Goal: Task Accomplishment & Management: Manage account settings

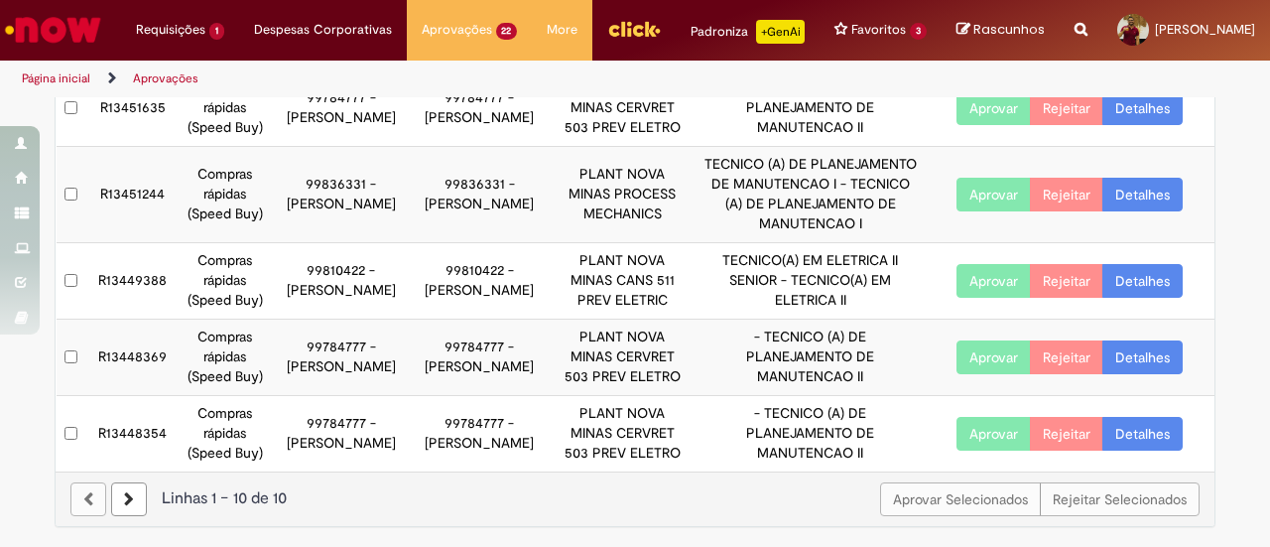
scroll to position [665, 0]
click at [124, 495] on icon at bounding box center [129, 499] width 10 height 14
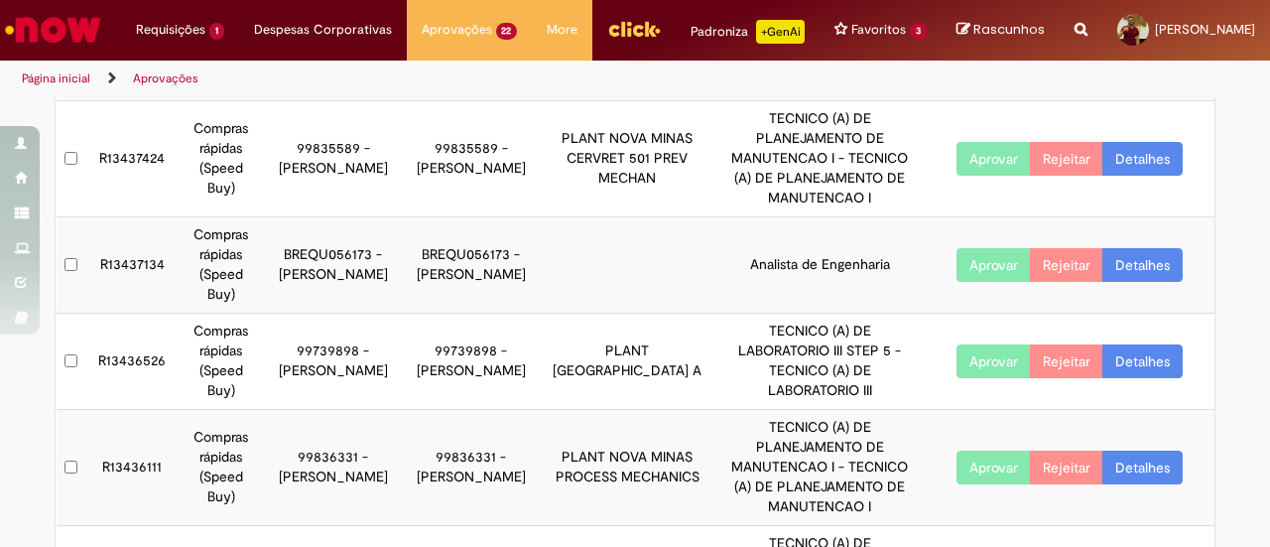
scroll to position [705, 0]
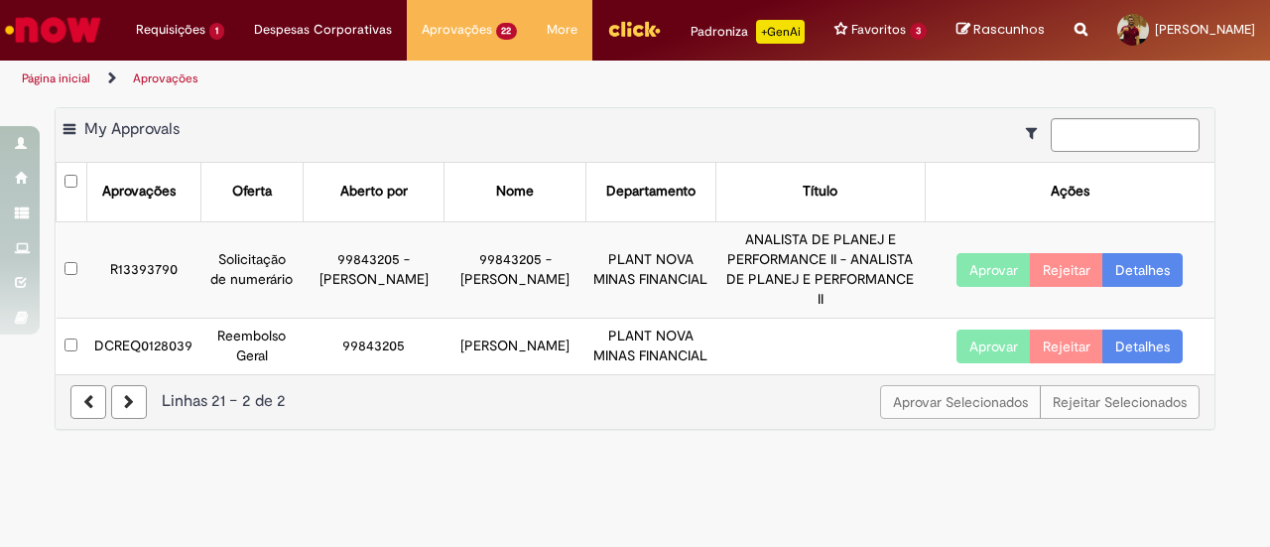
scroll to position [0, 0]
click at [997, 269] on button "Aprovar" at bounding box center [994, 270] width 74 height 34
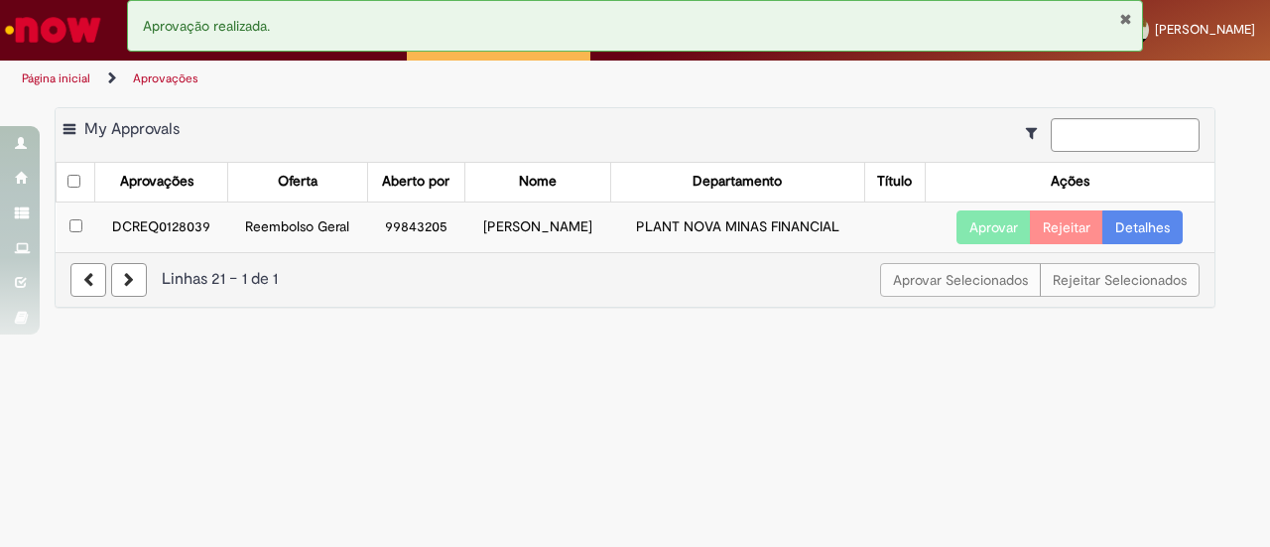
click at [97, 297] on link at bounding box center [88, 280] width 36 height 34
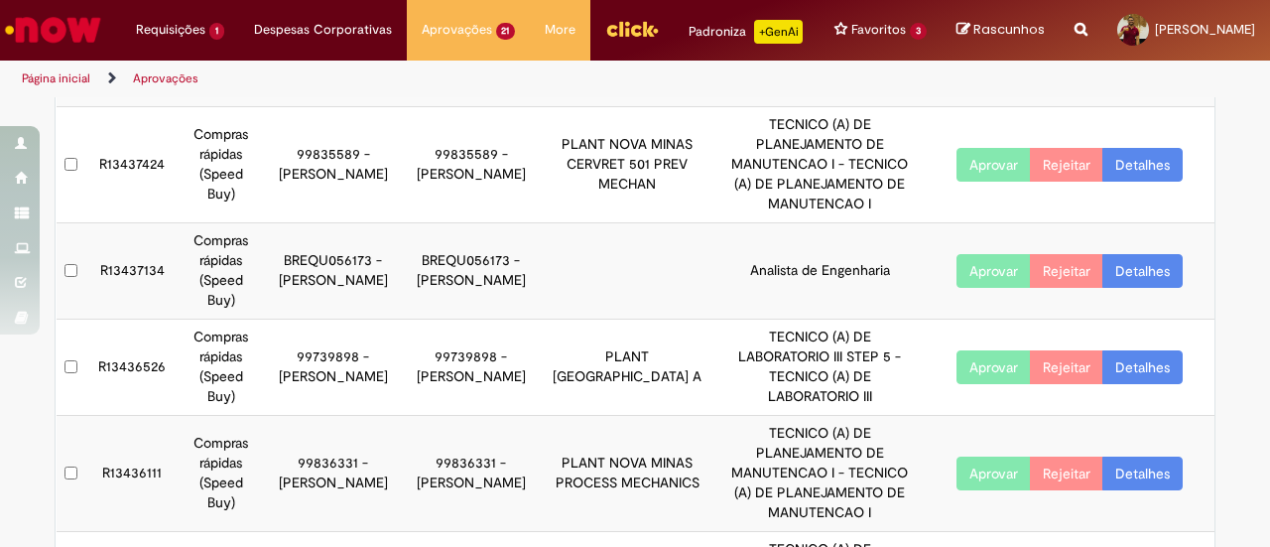
scroll to position [705, 0]
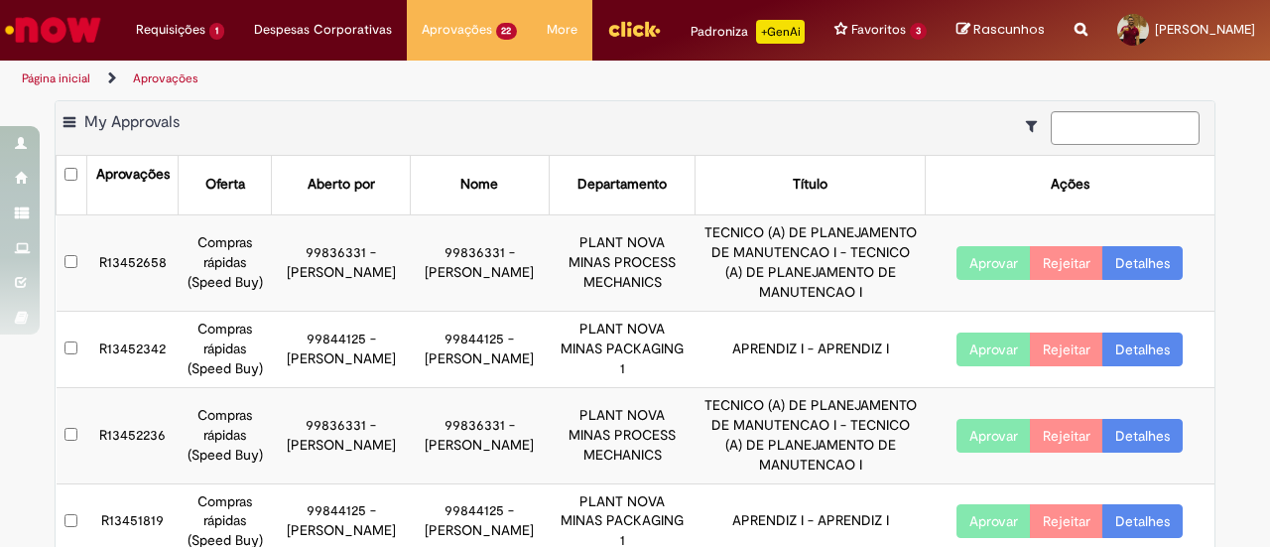
scroll to position [0, 0]
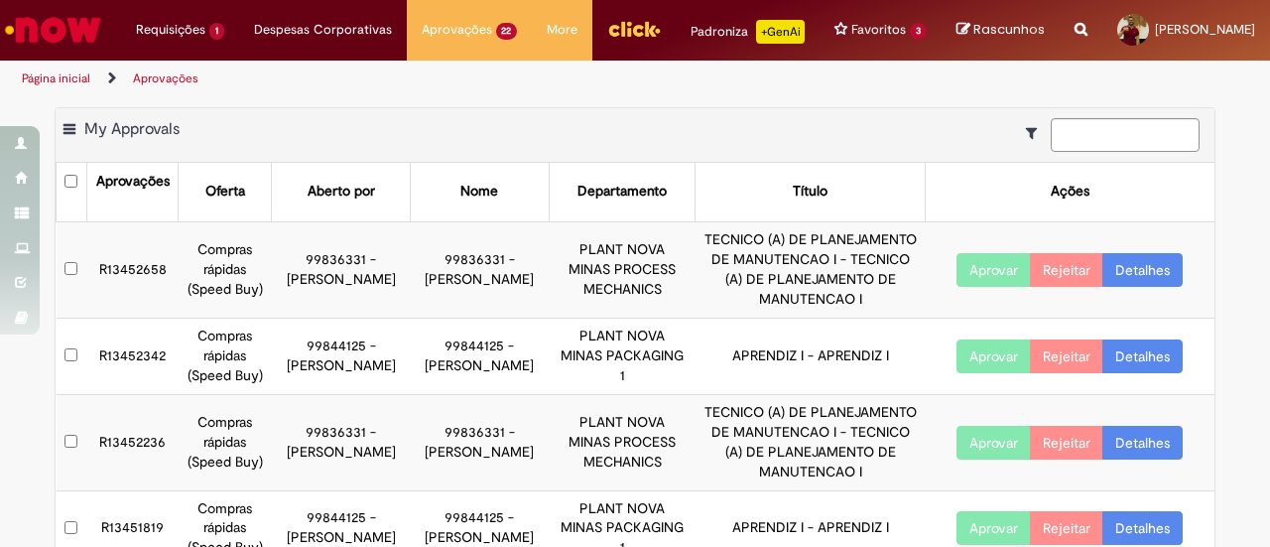
click at [784, 429] on td "TECNICO (A) DE PLANEJAMENTO DE MANUTENCAO I - TECNICO (A) DE PLANEJAMENTO DE MA…" at bounding box center [810, 442] width 229 height 96
click at [784, 430] on td "TECNICO (A) DE PLANEJAMENTO DE MANUTENCAO I - TECNICO (A) DE PLANEJAMENTO DE MA…" at bounding box center [810, 442] width 229 height 96
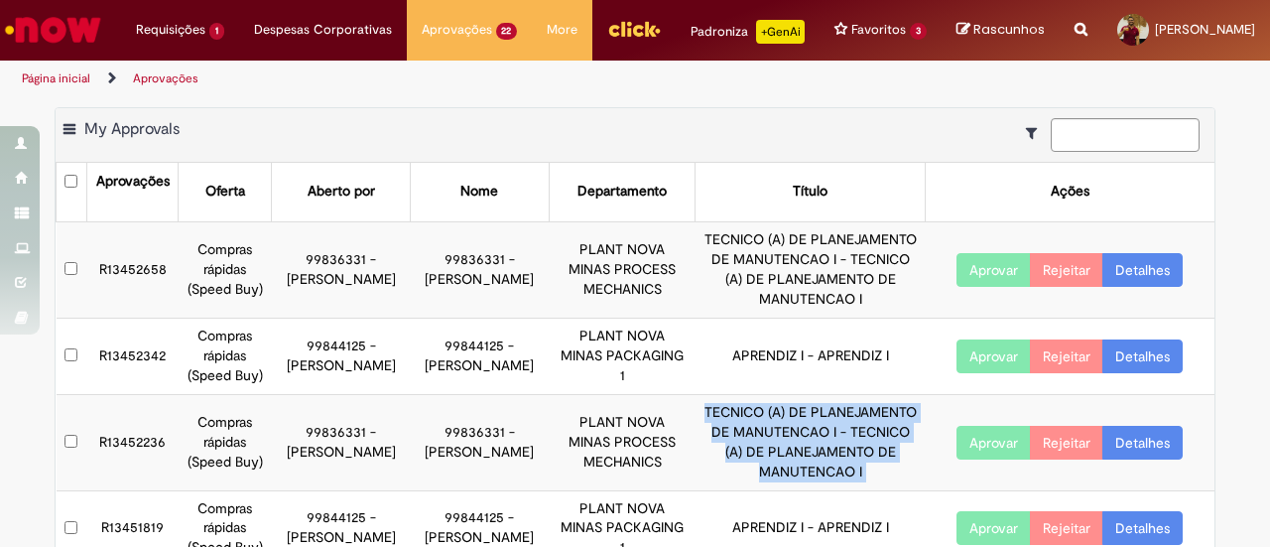
click at [784, 430] on td "TECNICO (A) DE PLANEJAMENTO DE MANUTENCAO I - TECNICO (A) DE PLANEJAMENTO DE MA…" at bounding box center [810, 442] width 229 height 96
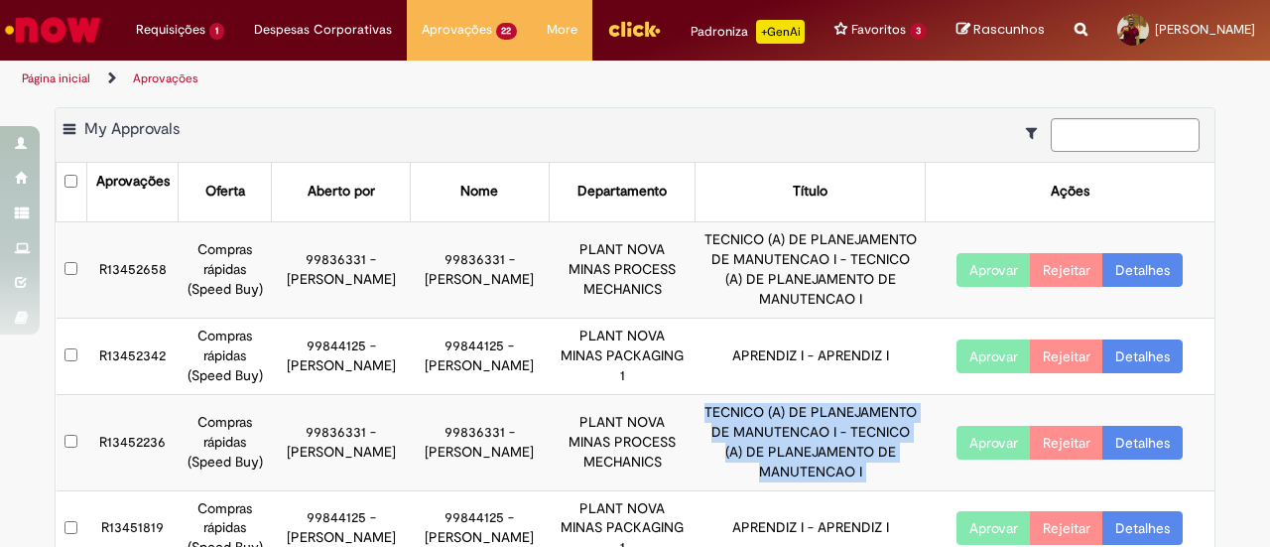
click at [784, 430] on td "TECNICO (A) DE PLANEJAMENTO DE MANUTENCAO I - TECNICO (A) DE PLANEJAMENTO DE MA…" at bounding box center [810, 442] width 229 height 96
click at [761, 462] on td "TECNICO (A) DE PLANEJAMENTO DE MANUTENCAO I - TECNICO (A) DE PLANEJAMENTO DE MA…" at bounding box center [810, 442] width 229 height 96
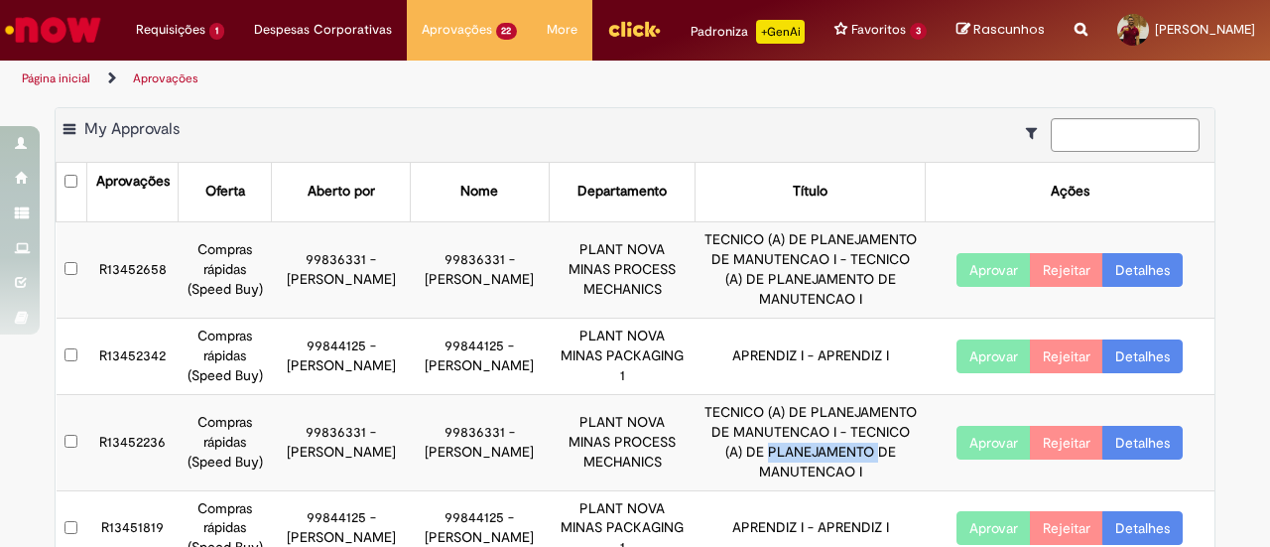
click at [761, 462] on td "TECNICO (A) DE PLANEJAMENTO DE MANUTENCAO I - TECNICO (A) DE PLANEJAMENTO DE MA…" at bounding box center [810, 442] width 229 height 96
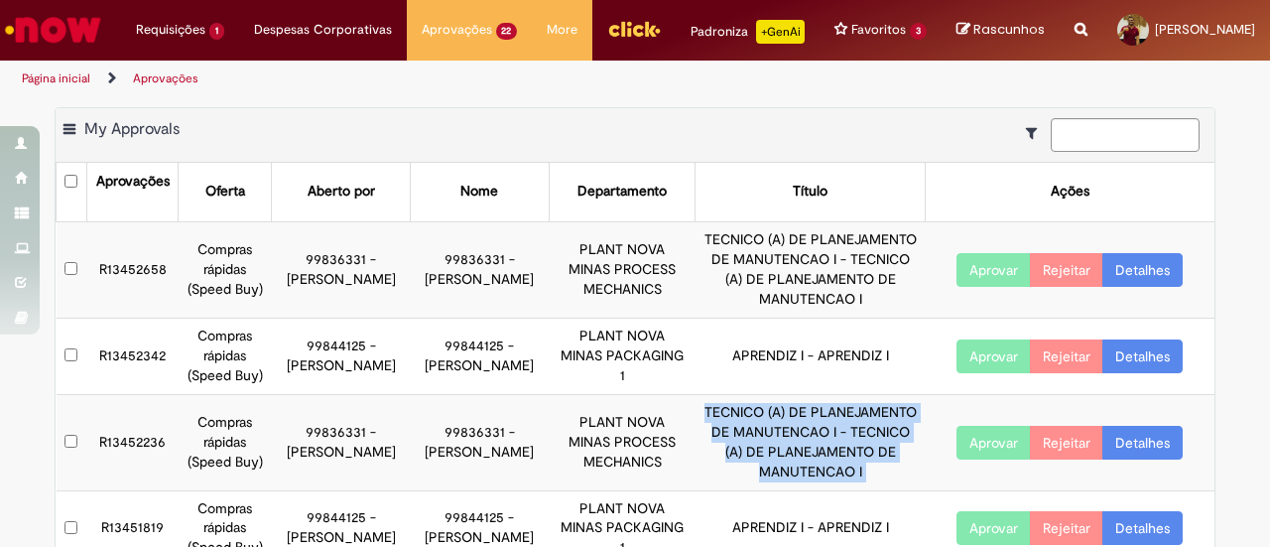
click at [761, 462] on td "TECNICO (A) DE PLANEJAMENTO DE MANUTENCAO I - TECNICO (A) DE PLANEJAMENTO DE MA…" at bounding box center [810, 442] width 229 height 96
click at [784, 451] on td "TECNICO (A) DE PLANEJAMENTO DE MANUTENCAO I - TECNICO (A) DE PLANEJAMENTO DE MA…" at bounding box center [810, 442] width 229 height 96
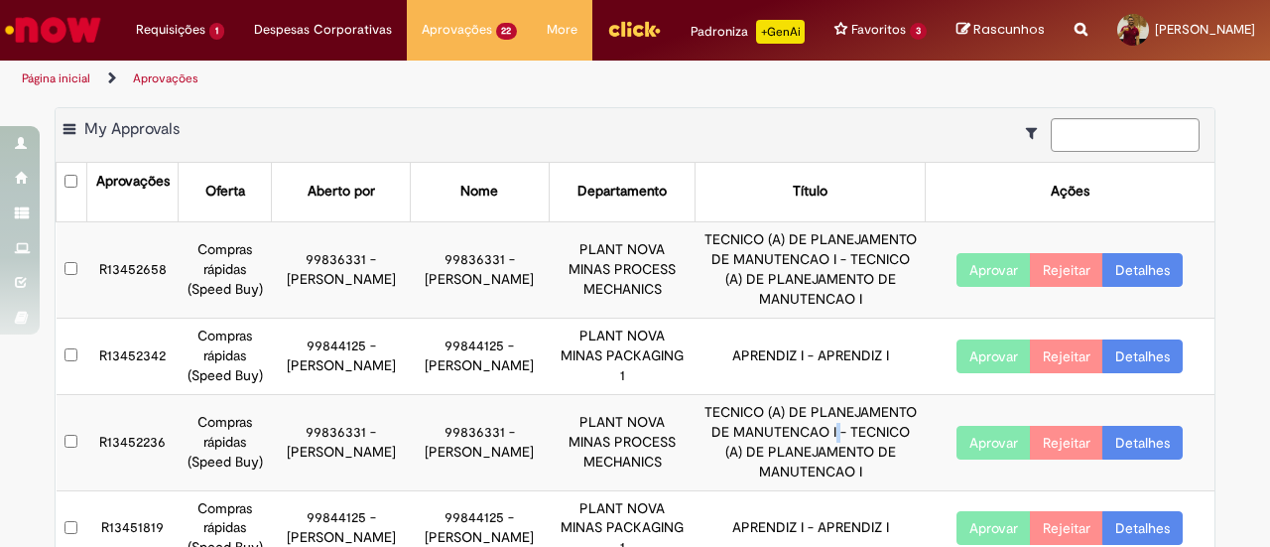
click at [784, 451] on td "TECNICO (A) DE PLANEJAMENTO DE MANUTENCAO I - TECNICO (A) DE PLANEJAMENTO DE MA…" at bounding box center [810, 442] width 229 height 96
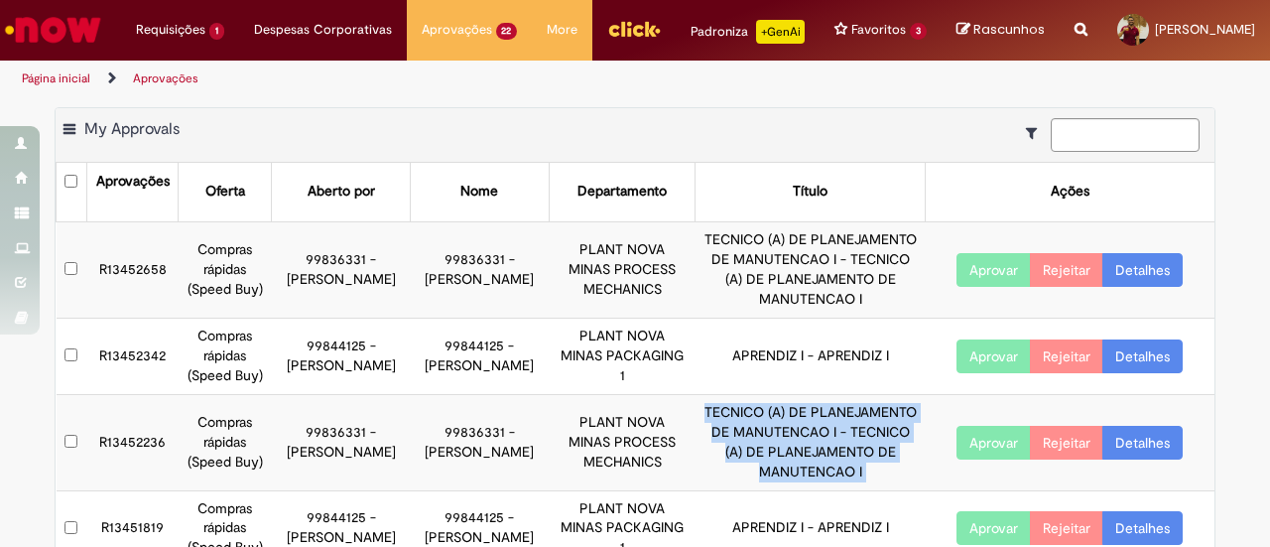
click at [784, 451] on td "TECNICO (A) DE PLANEJAMENTO DE MANUTENCAO I - TECNICO (A) DE PLANEJAMENTO DE MA…" at bounding box center [810, 442] width 229 height 96
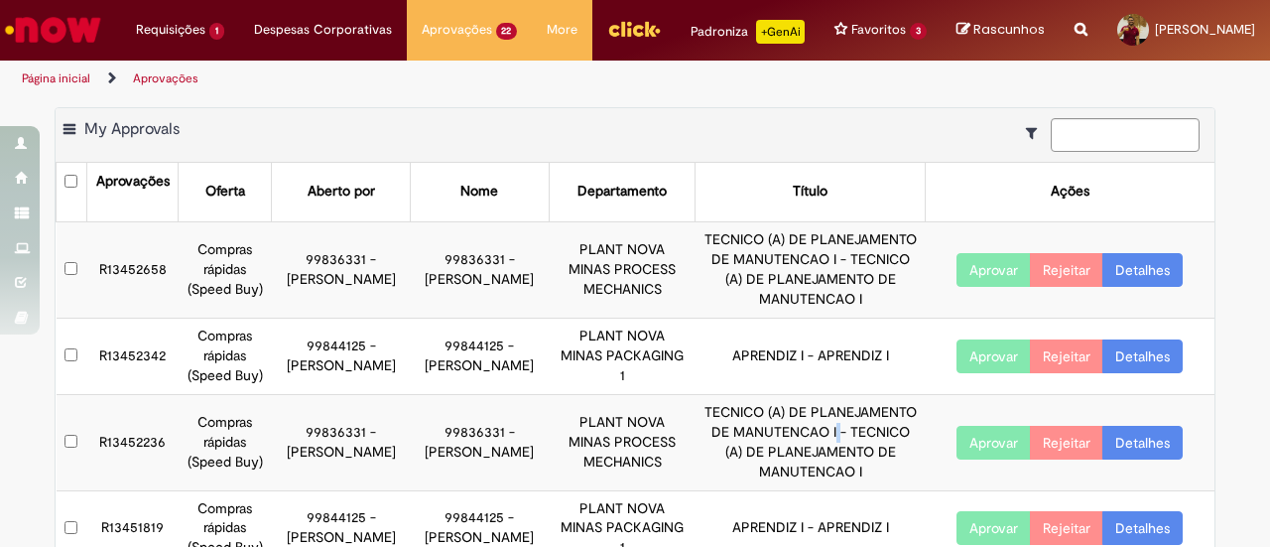
click at [784, 451] on td "TECNICO (A) DE PLANEJAMENTO DE MANUTENCAO I - TECNICO (A) DE PLANEJAMENTO DE MA…" at bounding box center [810, 442] width 229 height 96
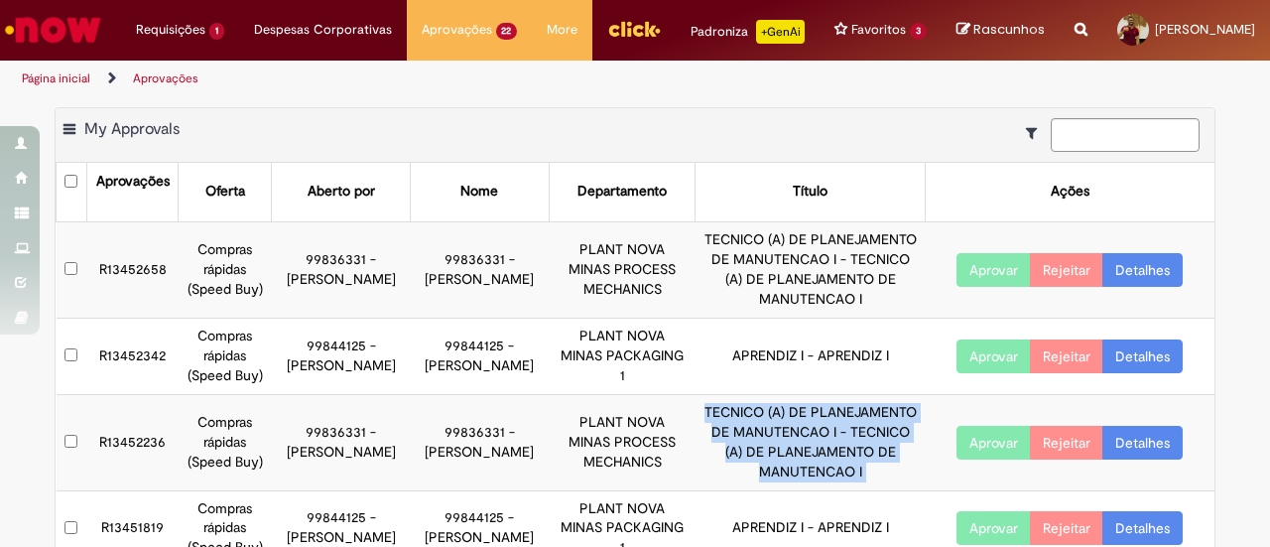
click at [784, 451] on td "TECNICO (A) DE PLANEJAMENTO DE MANUTENCAO I - TECNICO (A) DE PLANEJAMENTO DE MA…" at bounding box center [810, 442] width 229 height 96
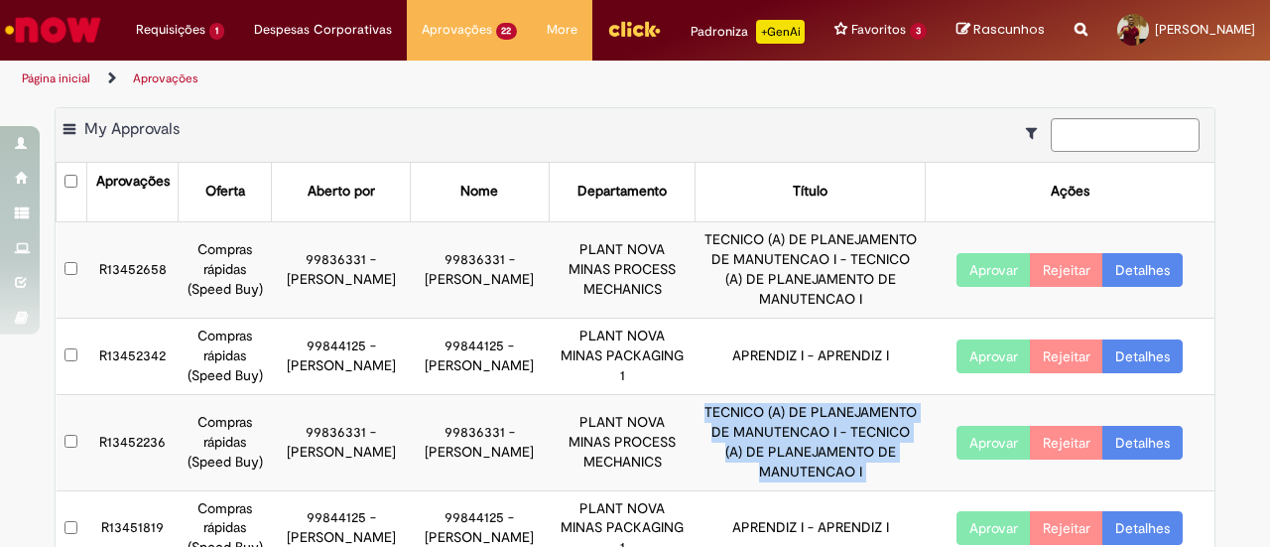
click at [784, 451] on td "TECNICO (A) DE PLANEJAMENTO DE MANUTENCAO I - TECNICO (A) DE PLANEJAMENTO DE MA…" at bounding box center [810, 442] width 229 height 96
click at [696, 439] on td "TECNICO (A) DE PLANEJAMENTO DE MANUTENCAO I - TECNICO (A) DE PLANEJAMENTO DE MA…" at bounding box center [810, 442] width 229 height 96
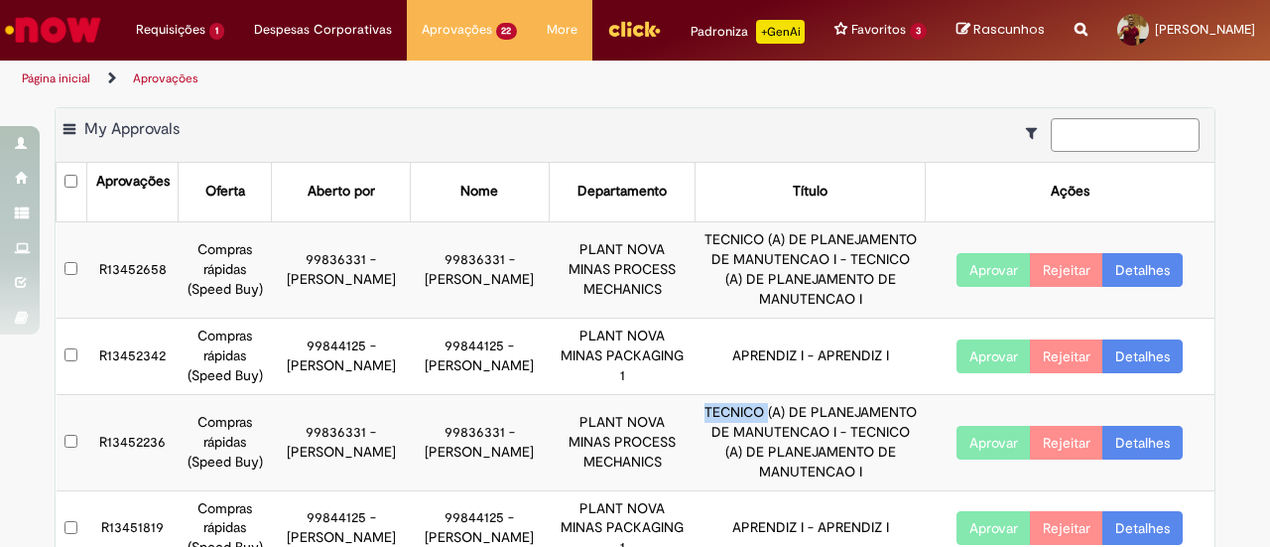
click at [696, 439] on td "TECNICO (A) DE PLANEJAMENTO DE MANUTENCAO I - TECNICO (A) DE PLANEJAMENTO DE MA…" at bounding box center [810, 442] width 229 height 96
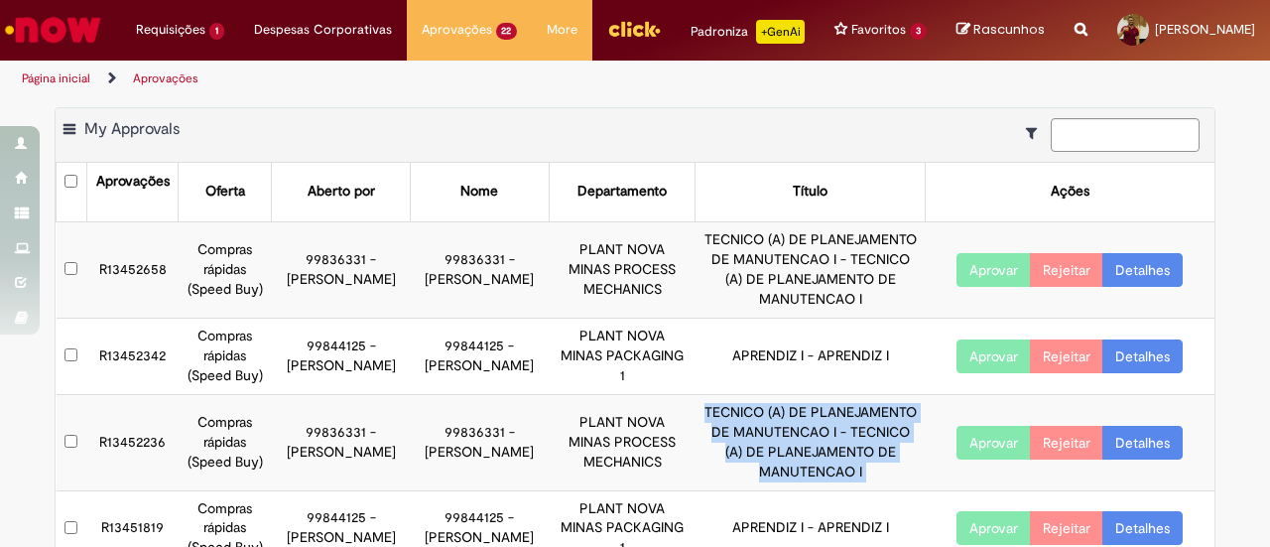
click at [696, 439] on td "TECNICO (A) DE PLANEJAMENTO DE MANUTENCAO I - TECNICO (A) DE PLANEJAMENTO DE MA…" at bounding box center [810, 442] width 229 height 96
click at [768, 432] on td "TECNICO (A) DE PLANEJAMENTO DE MANUTENCAO I - TECNICO (A) DE PLANEJAMENTO DE MA…" at bounding box center [810, 442] width 229 height 96
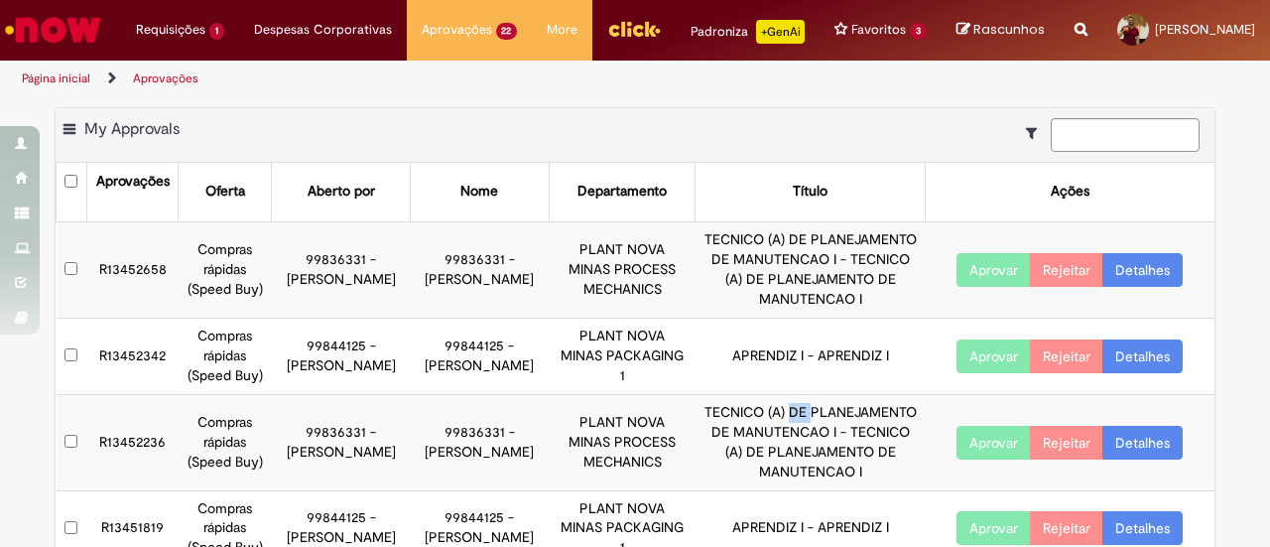
click at [768, 432] on td "TECNICO (A) DE PLANEJAMENTO DE MANUTENCAO I - TECNICO (A) DE PLANEJAMENTO DE MA…" at bounding box center [810, 442] width 229 height 96
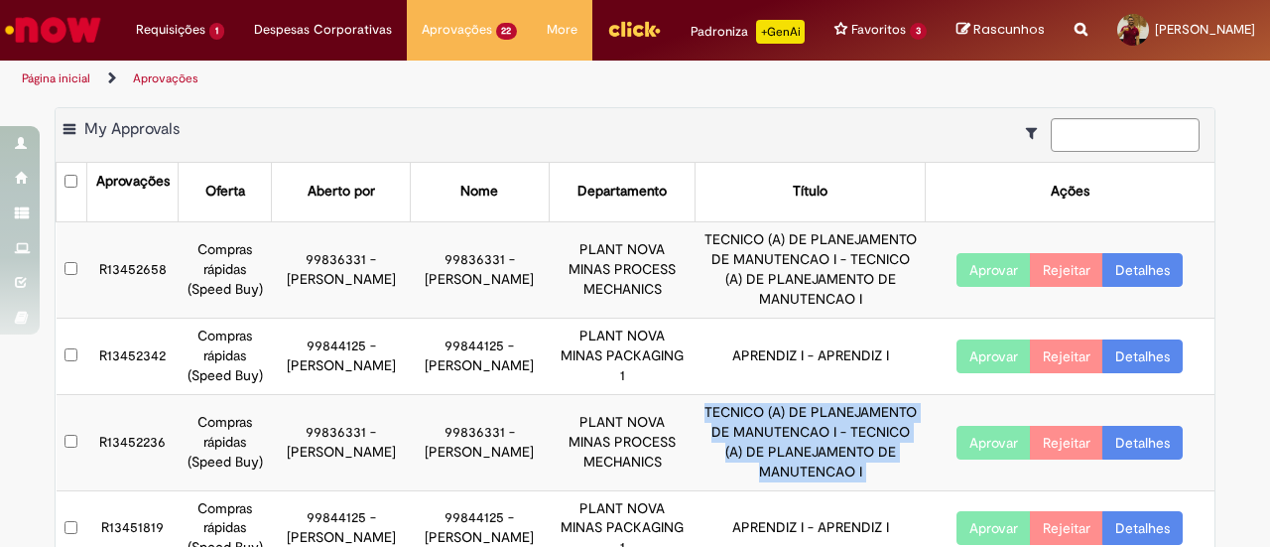
click at [768, 432] on td "TECNICO (A) DE PLANEJAMENTO DE MANUTENCAO I - TECNICO (A) DE PLANEJAMENTO DE MA…" at bounding box center [810, 442] width 229 height 96
click at [756, 448] on td "TECNICO (A) DE PLANEJAMENTO DE MANUTENCAO I - TECNICO (A) DE PLANEJAMENTO DE MA…" at bounding box center [810, 442] width 229 height 96
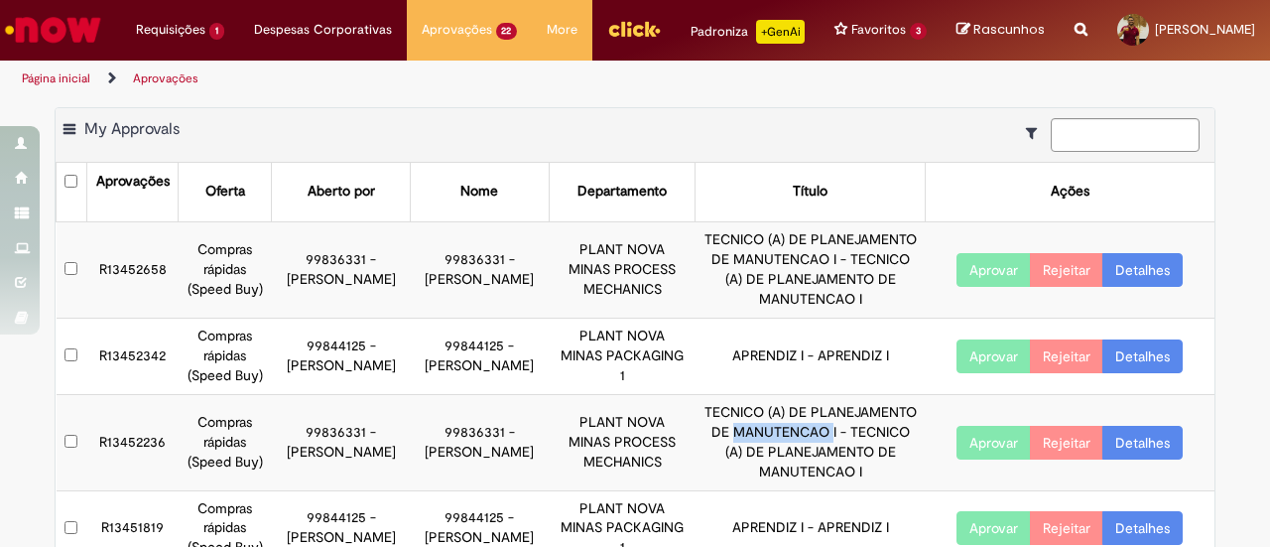
click at [756, 448] on td "TECNICO (A) DE PLANEJAMENTO DE MANUTENCAO I - TECNICO (A) DE PLANEJAMENTO DE MA…" at bounding box center [810, 442] width 229 height 96
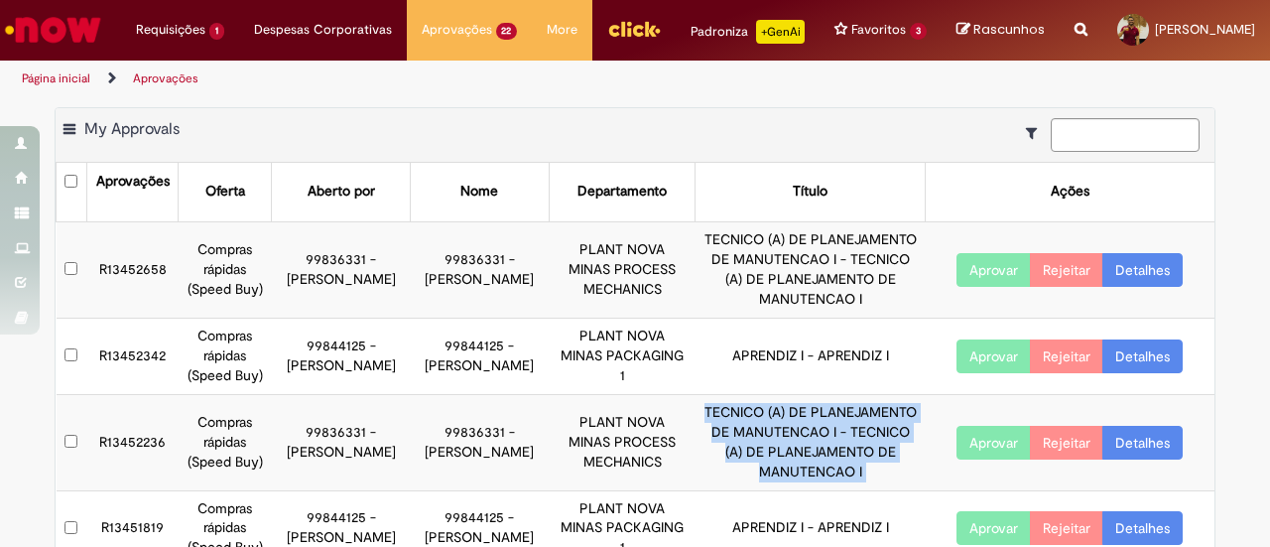
click at [756, 448] on td "TECNICO (A) DE PLANEJAMENTO DE MANUTENCAO I - TECNICO (A) DE PLANEJAMENTO DE MA…" at bounding box center [810, 442] width 229 height 96
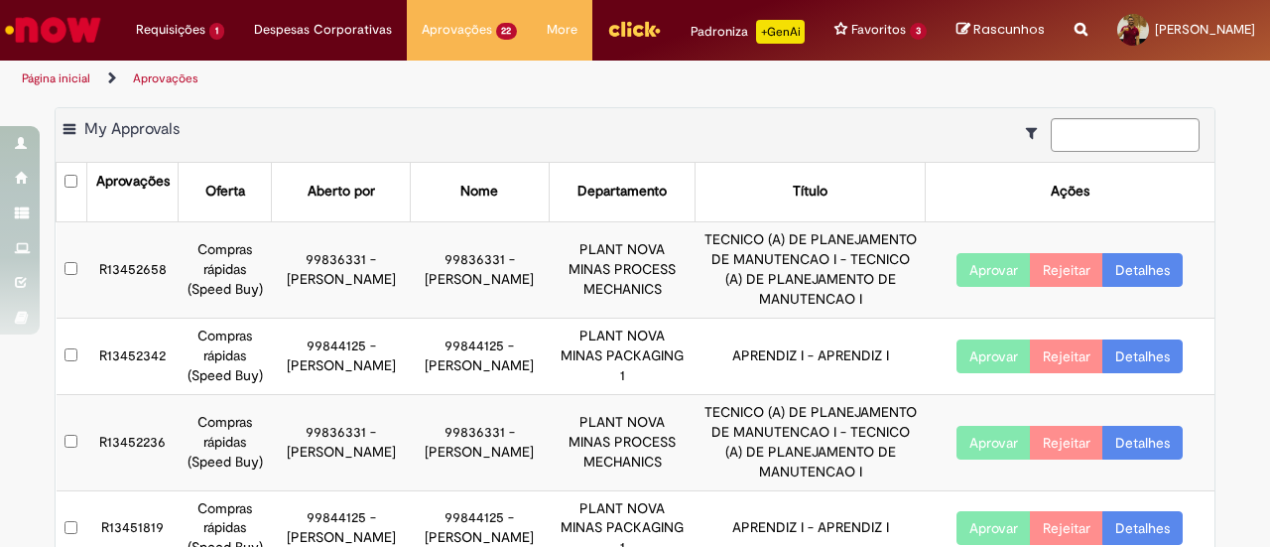
click at [862, 394] on td "APRENDIZ I - APRENDIZ I" at bounding box center [810, 356] width 229 height 76
click at [824, 427] on td "TECNICO (A) DE PLANEJAMENTO DE MANUTENCAO I - TECNICO (A) DE PLANEJAMENTO DE MA…" at bounding box center [810, 442] width 229 height 96
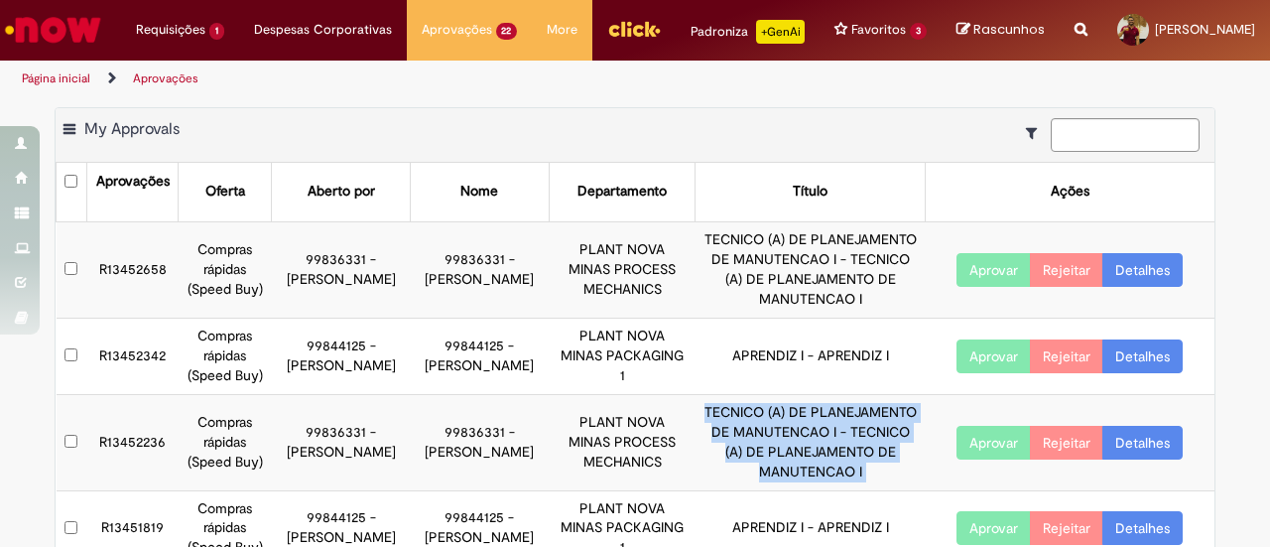
click at [824, 427] on td "TECNICO (A) DE PLANEJAMENTO DE MANUTENCAO I - TECNICO (A) DE PLANEJAMENTO DE MA…" at bounding box center [810, 442] width 229 height 96
click at [826, 424] on td "TECNICO (A) DE PLANEJAMENTO DE MANUTENCAO I - TECNICO (A) DE PLANEJAMENTO DE MA…" at bounding box center [810, 442] width 229 height 96
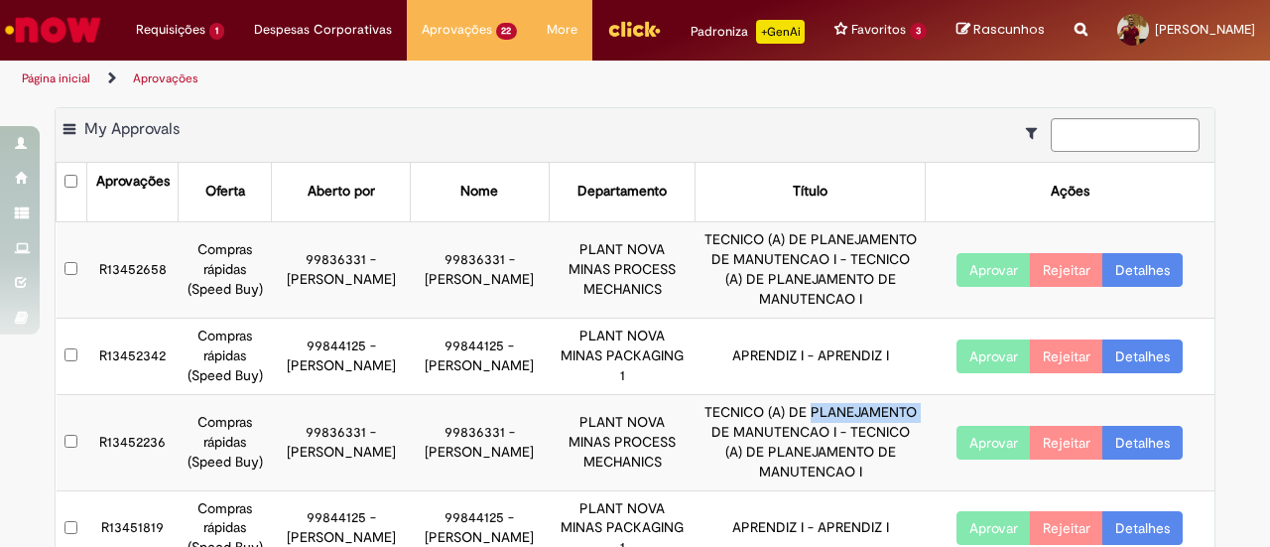
click at [826, 424] on td "TECNICO (A) DE PLANEJAMENTO DE MANUTENCAO I - TECNICO (A) DE PLANEJAMENTO DE MA…" at bounding box center [810, 442] width 229 height 96
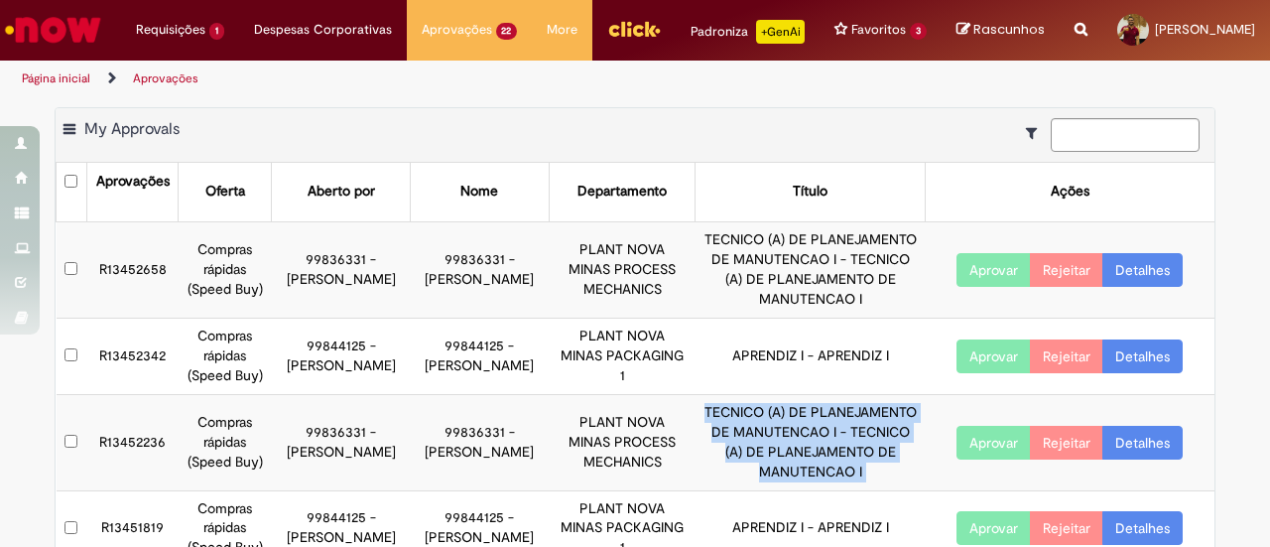
click at [826, 424] on td "TECNICO (A) DE PLANEJAMENTO DE MANUTENCAO I - TECNICO (A) DE PLANEJAMENTO DE MA…" at bounding box center [810, 442] width 229 height 96
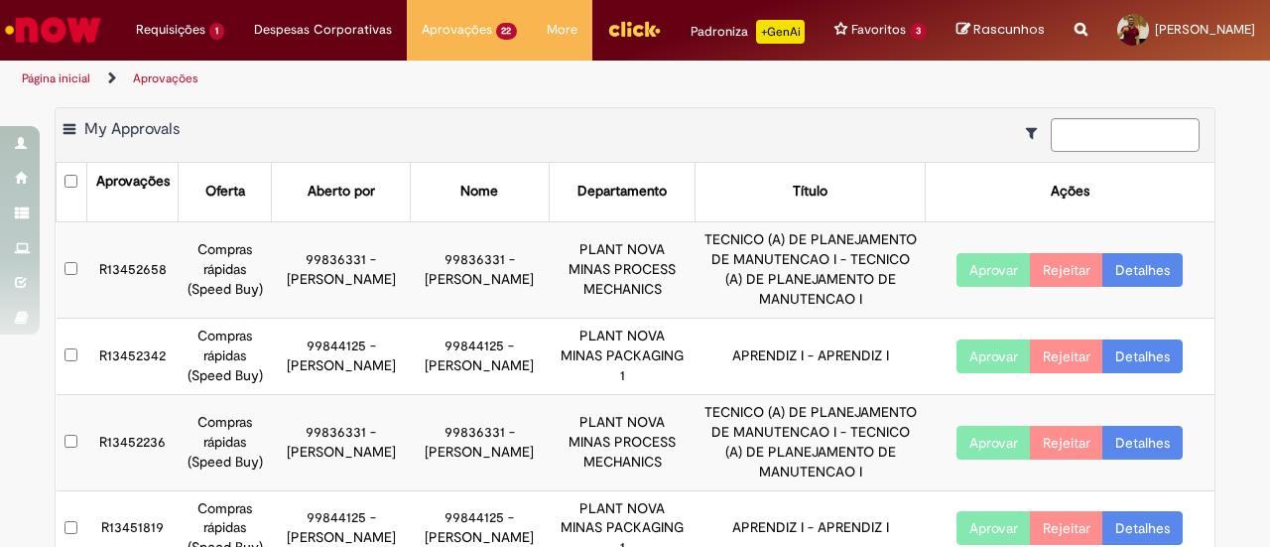
click at [814, 422] on td "TECNICO (A) DE PLANEJAMENTO DE MANUTENCAO I - TECNICO (A) DE PLANEJAMENTO DE MA…" at bounding box center [810, 442] width 229 height 96
